Goal: Task Accomplishment & Management: Manage account settings

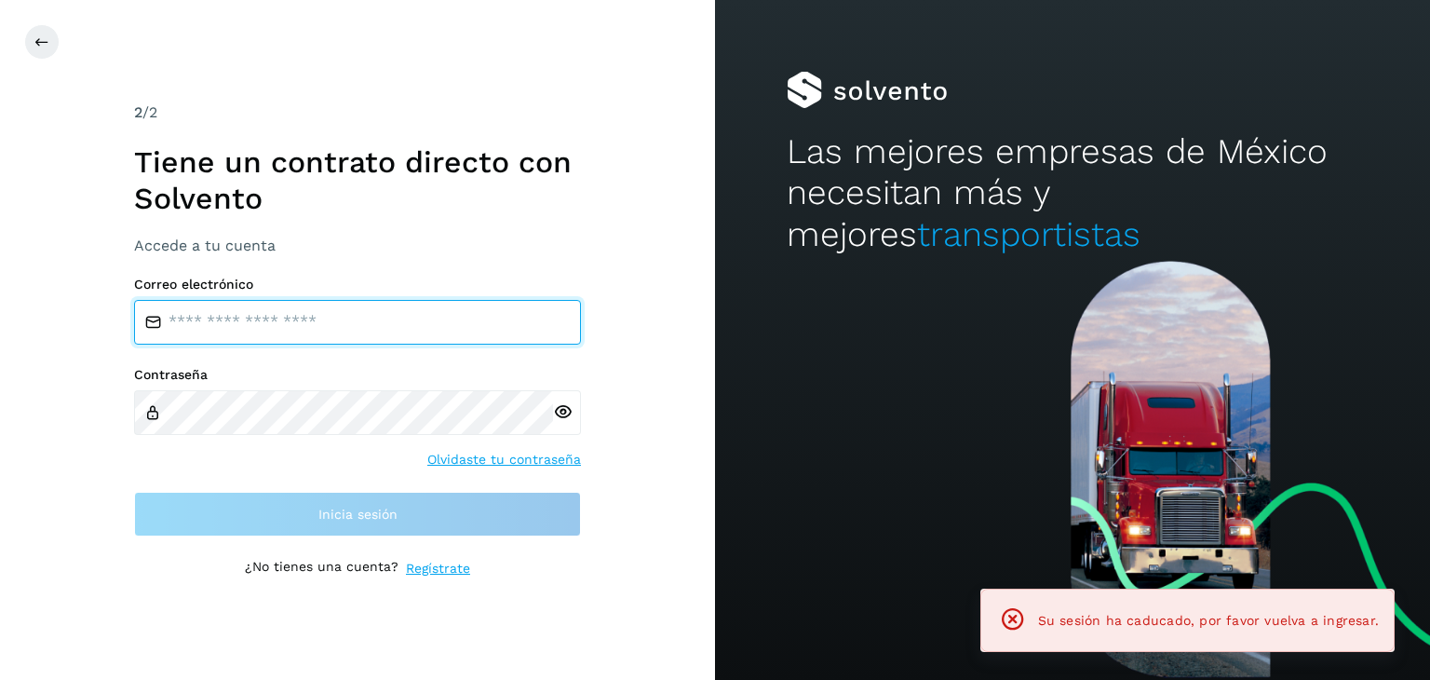
click at [313, 331] on input "email" at bounding box center [357, 322] width 447 height 45
type input "**********"
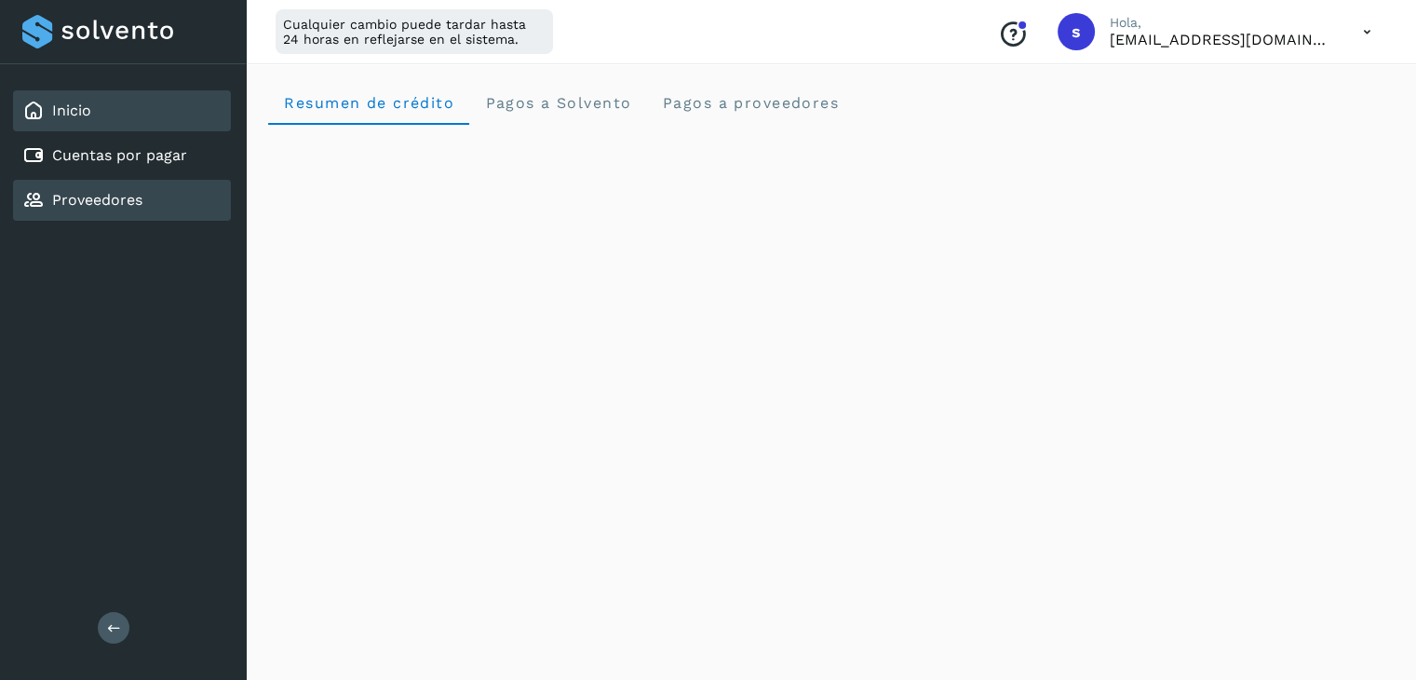
click at [139, 198] on link "Proveedores" at bounding box center [97, 200] width 90 height 18
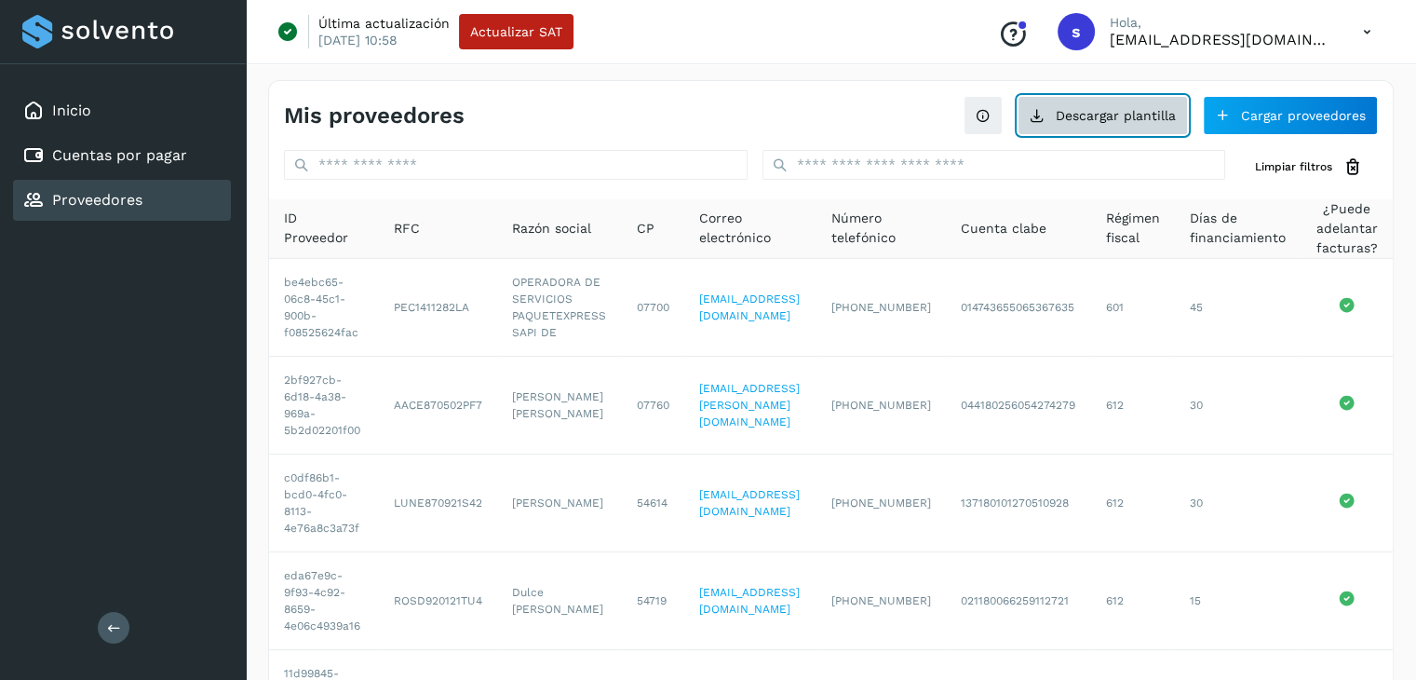
click at [1143, 121] on button "Descargar plantilla" at bounding box center [1103, 115] width 170 height 39
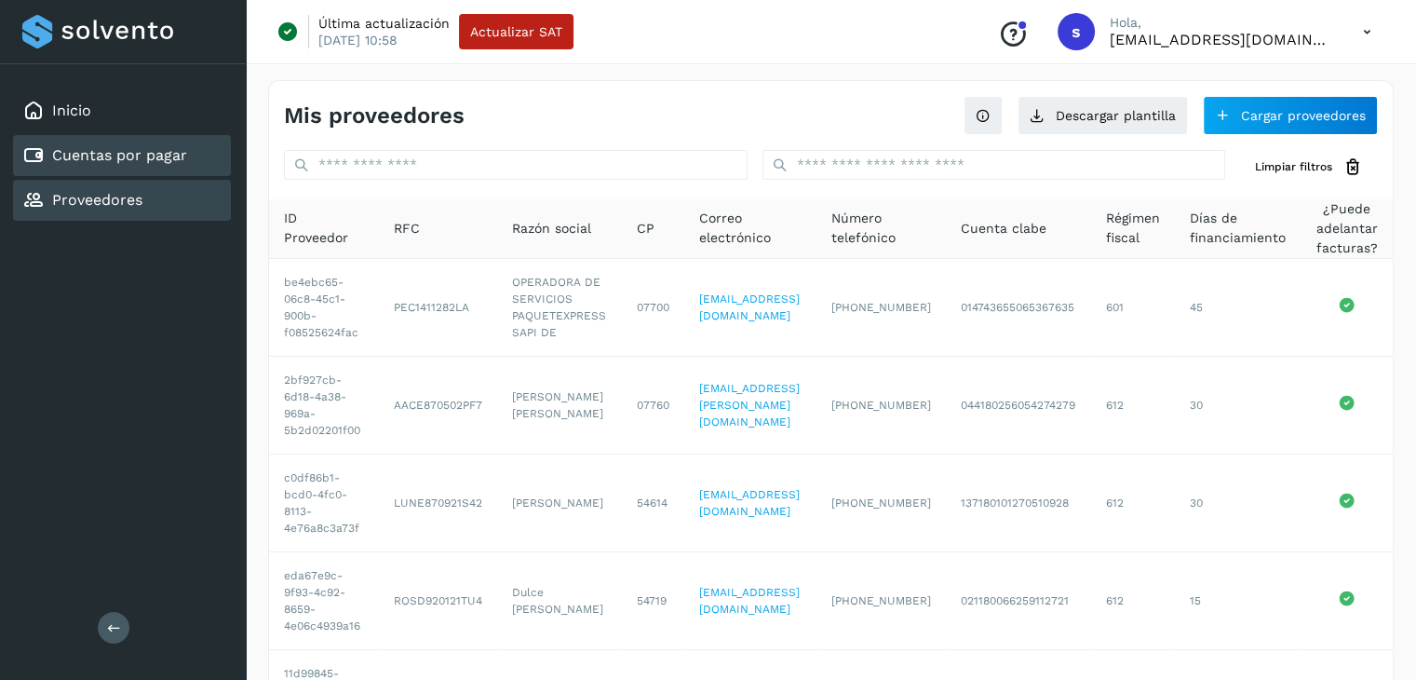
click at [157, 157] on link "Cuentas por pagar" at bounding box center [119, 155] width 135 height 18
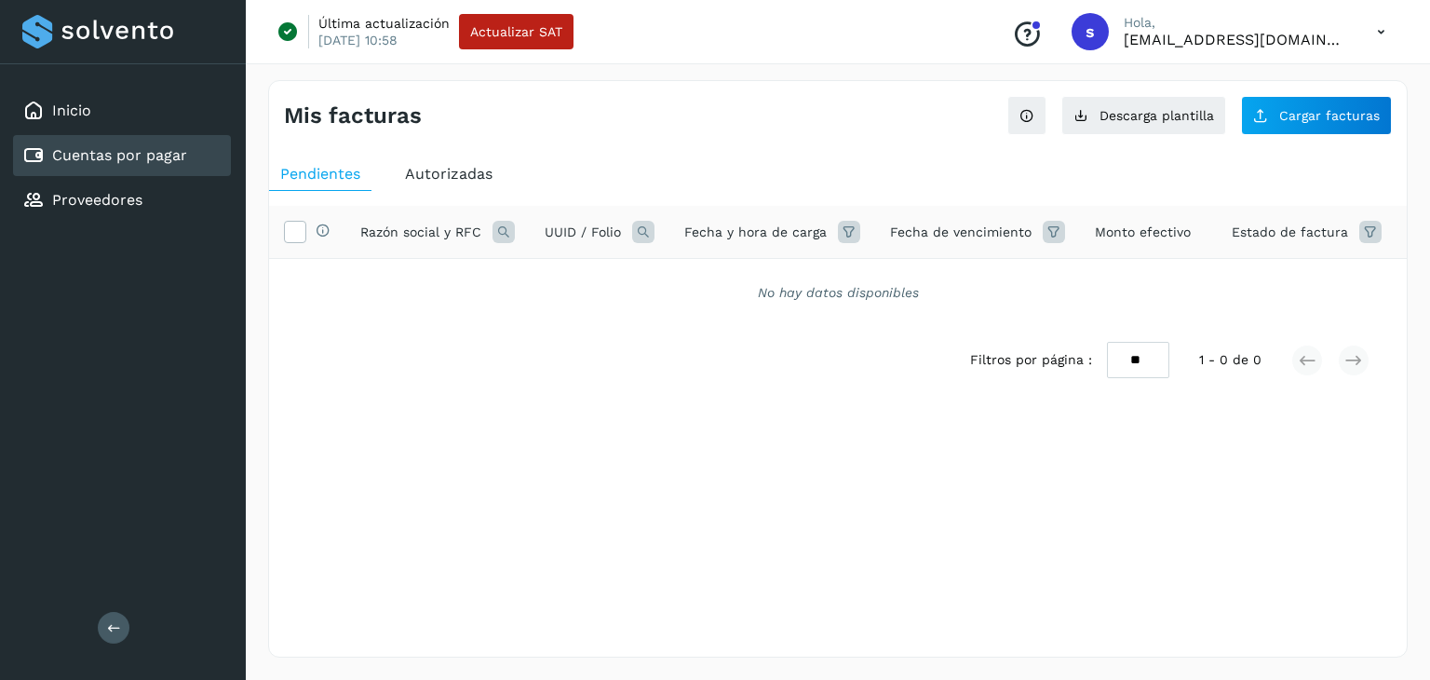
click at [439, 178] on span "Autorizadas" at bounding box center [449, 174] width 88 height 18
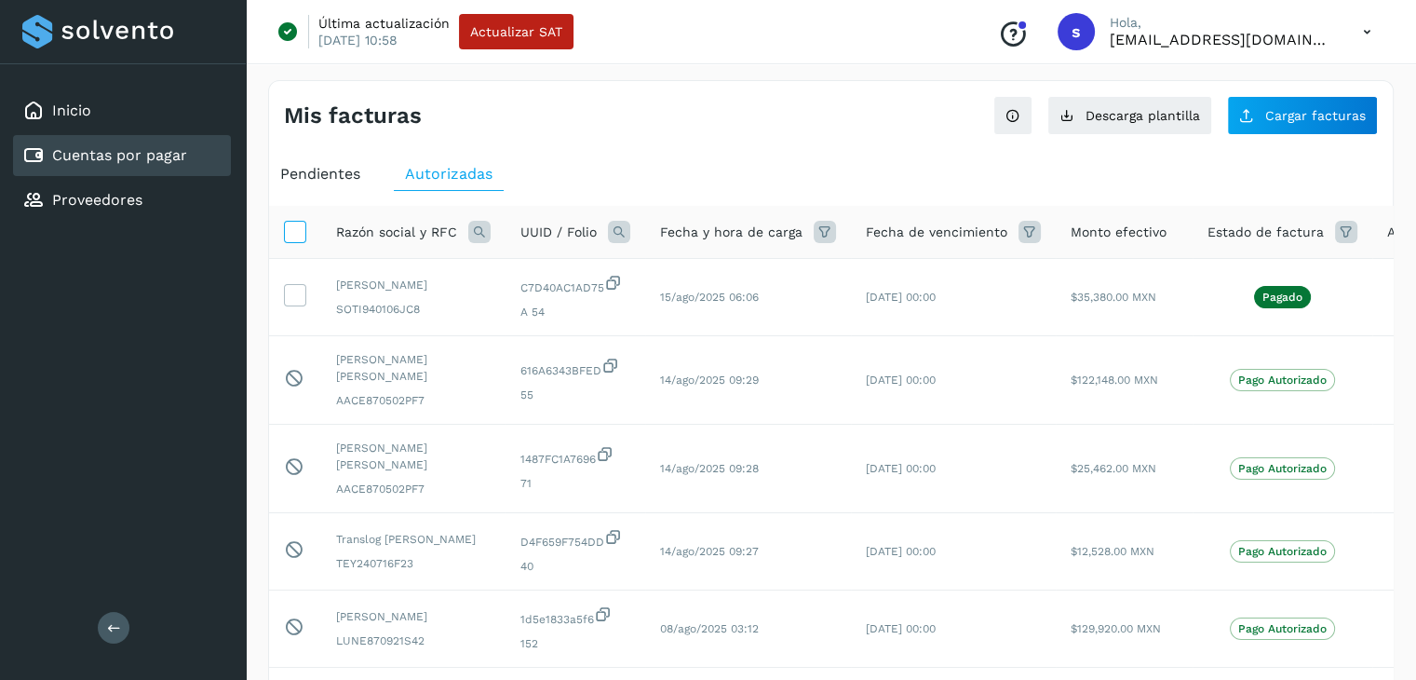
click at [298, 243] on label at bounding box center [295, 232] width 22 height 22
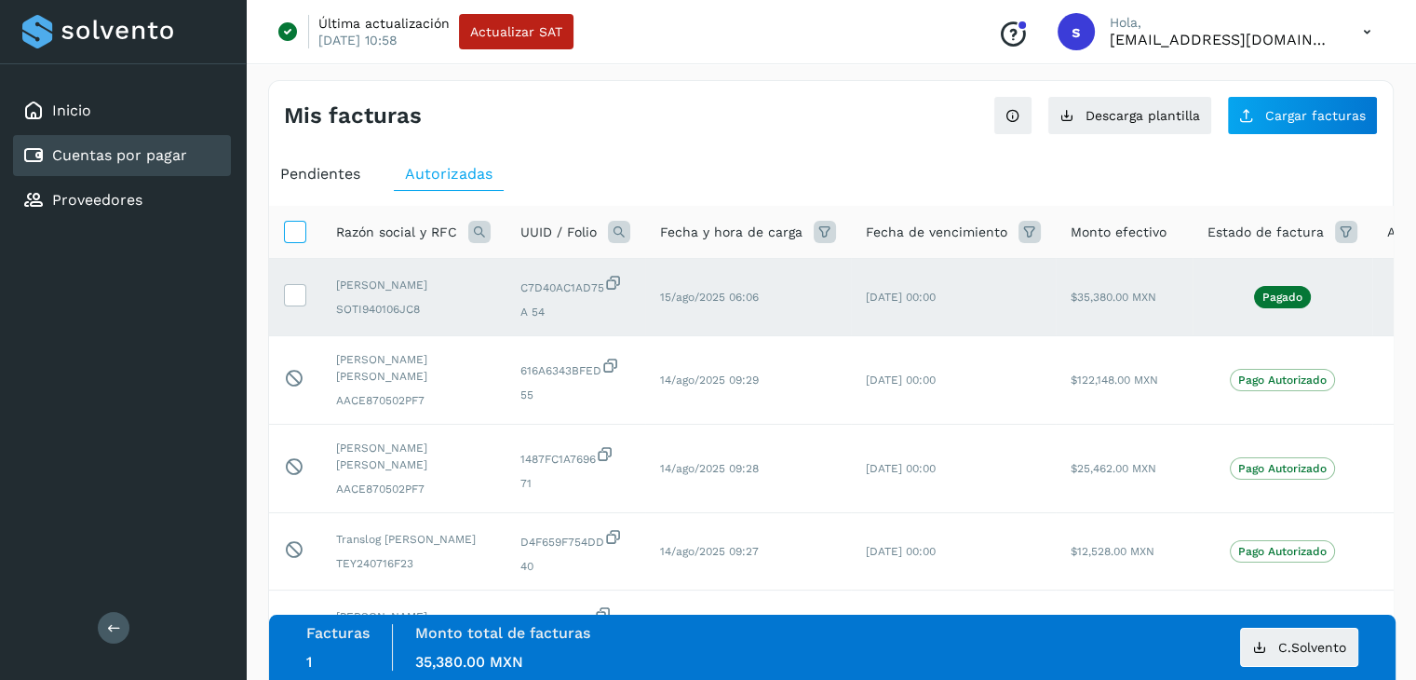
click at [298, 243] on label at bounding box center [295, 232] width 22 height 22
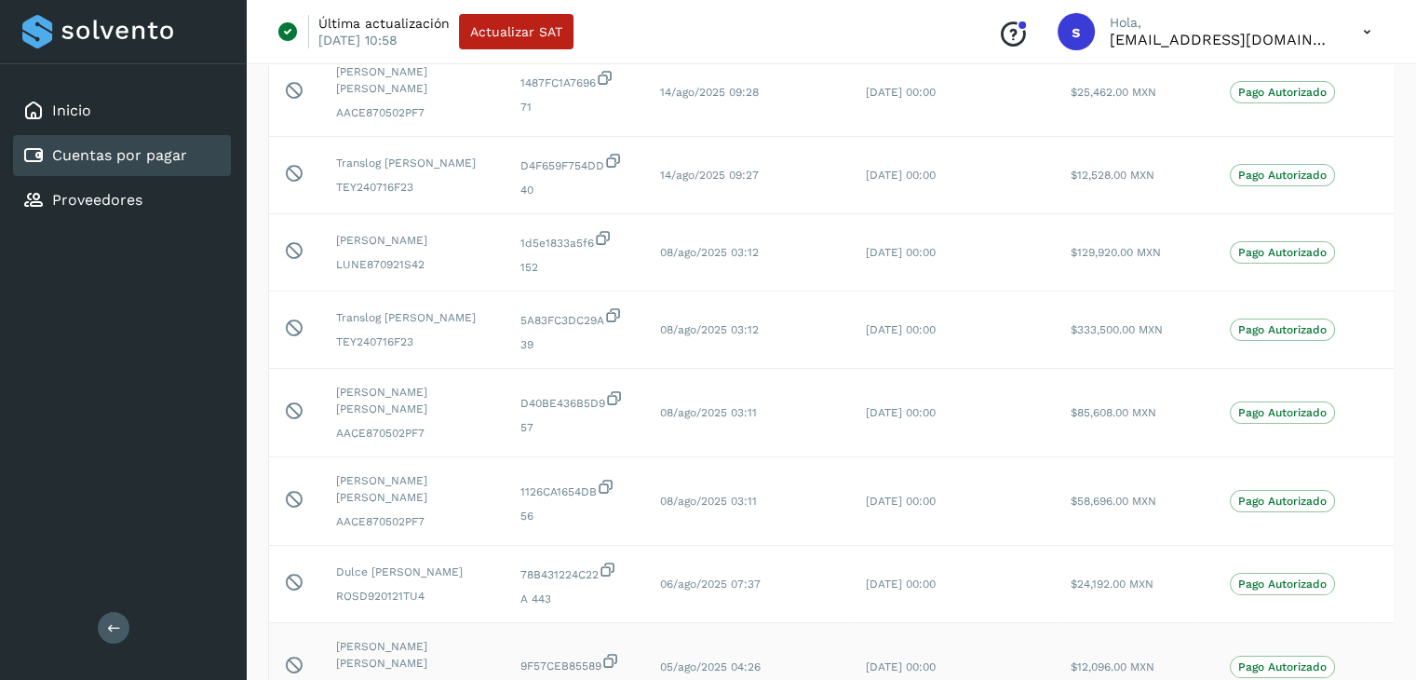
scroll to position [535, 0]
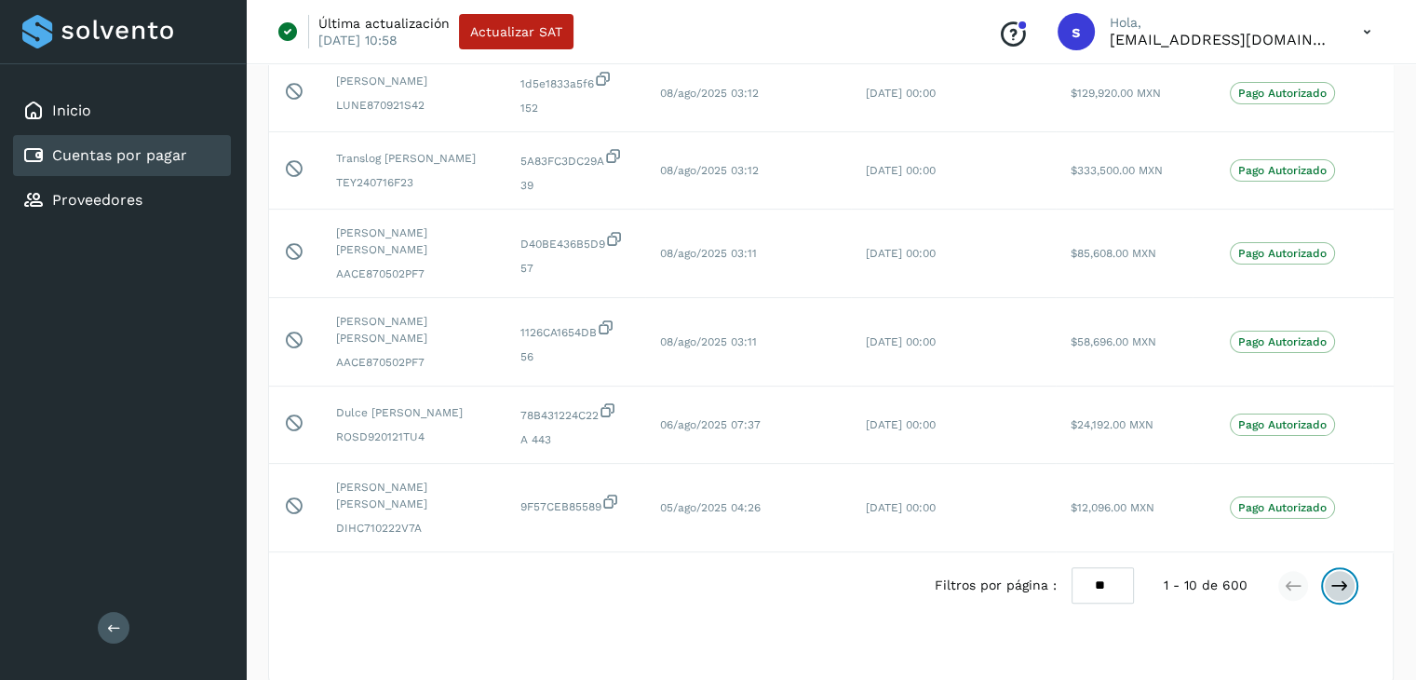
click at [1346, 576] on icon at bounding box center [1339, 585] width 19 height 19
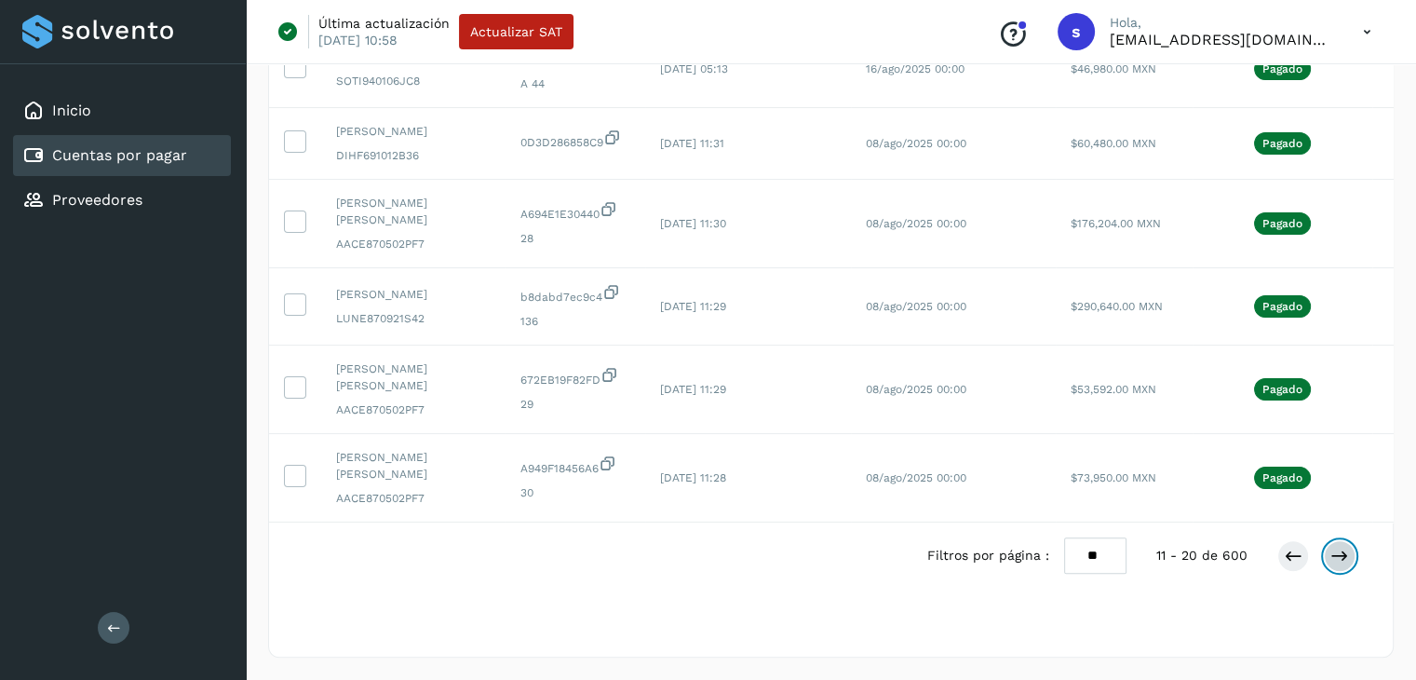
click at [1346, 559] on icon at bounding box center [1339, 555] width 19 height 19
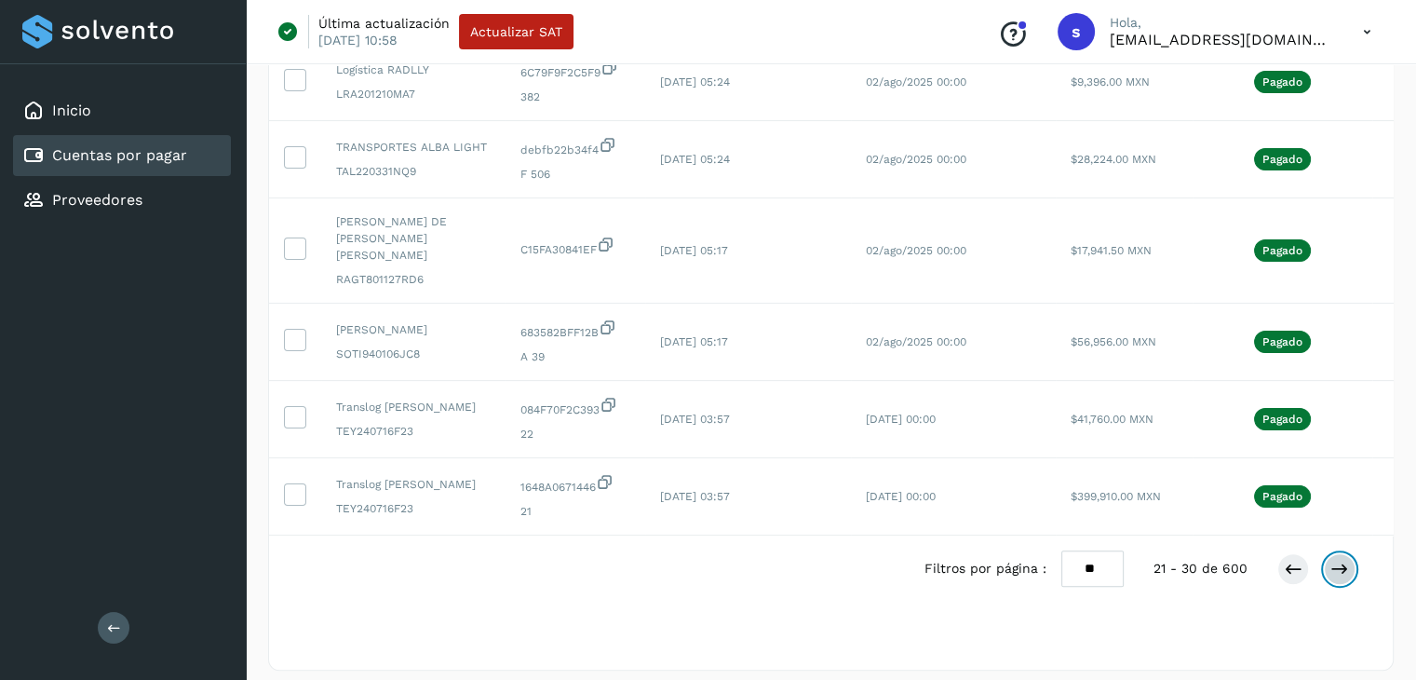
click at [1346, 559] on icon at bounding box center [1339, 568] width 19 height 19
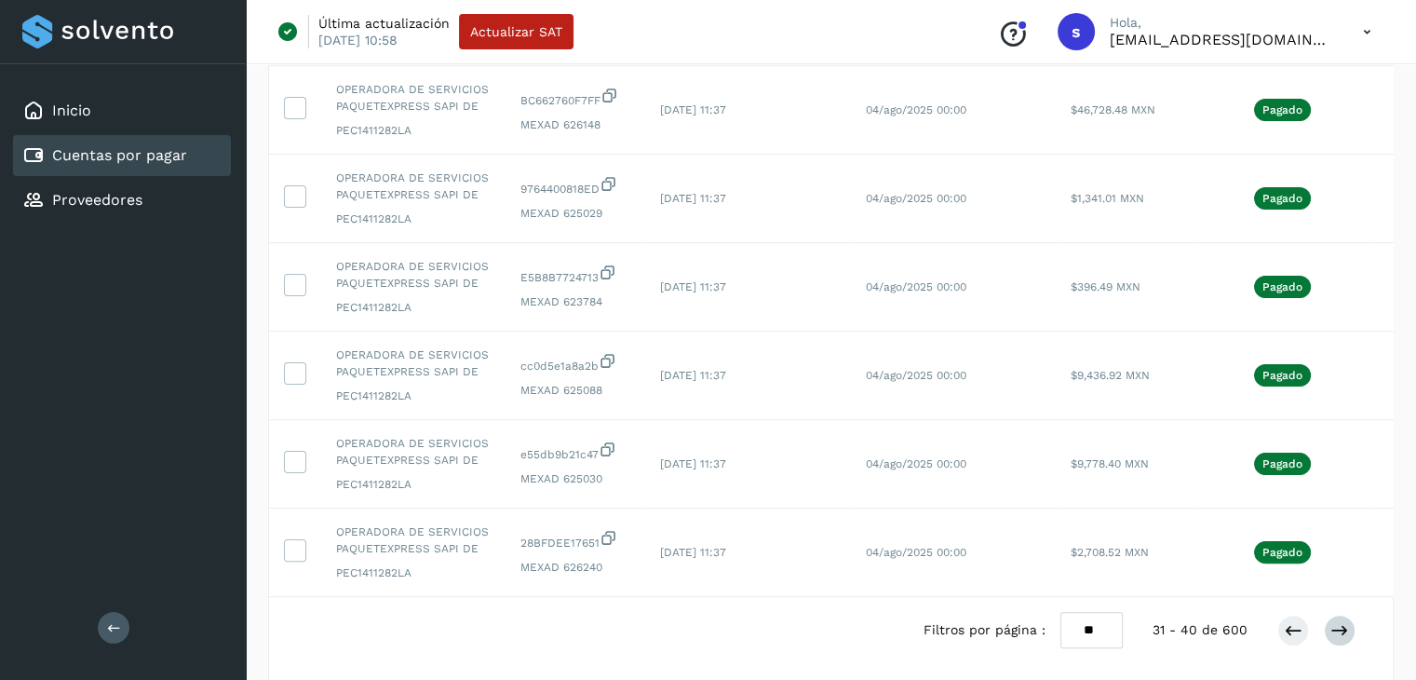
click at [1346, 559] on td "Pagado" at bounding box center [1283, 552] width 180 height 88
click at [1338, 621] on icon at bounding box center [1339, 630] width 19 height 19
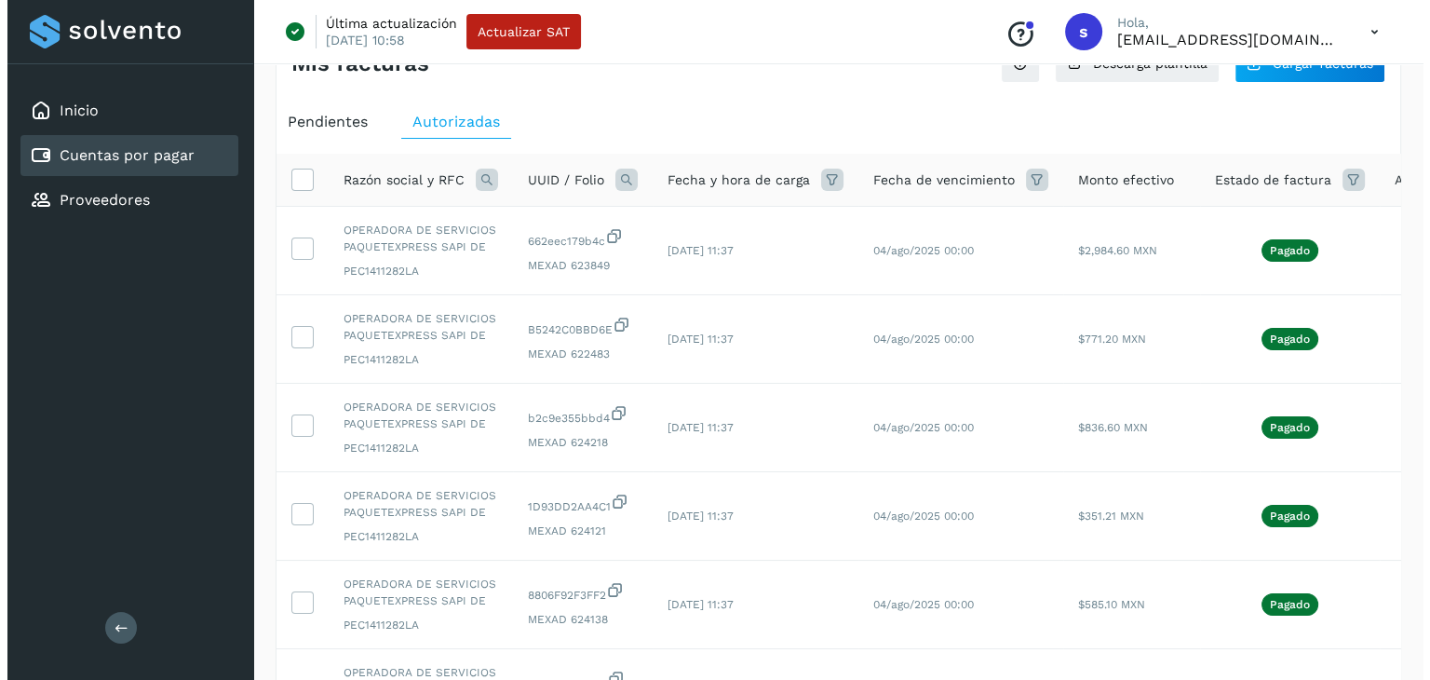
scroll to position [0, 0]
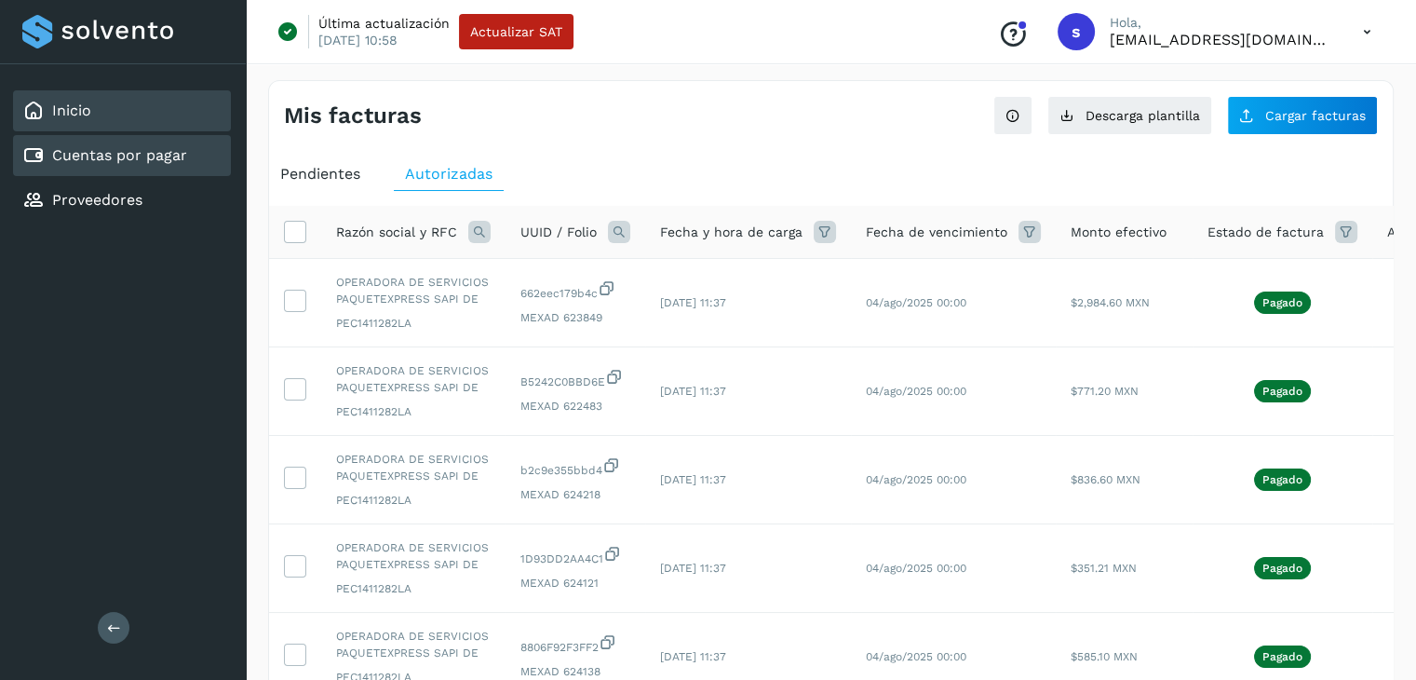
click at [125, 114] on div "Inicio" at bounding box center [122, 110] width 218 height 41
